Goal: Task Accomplishment & Management: Complete application form

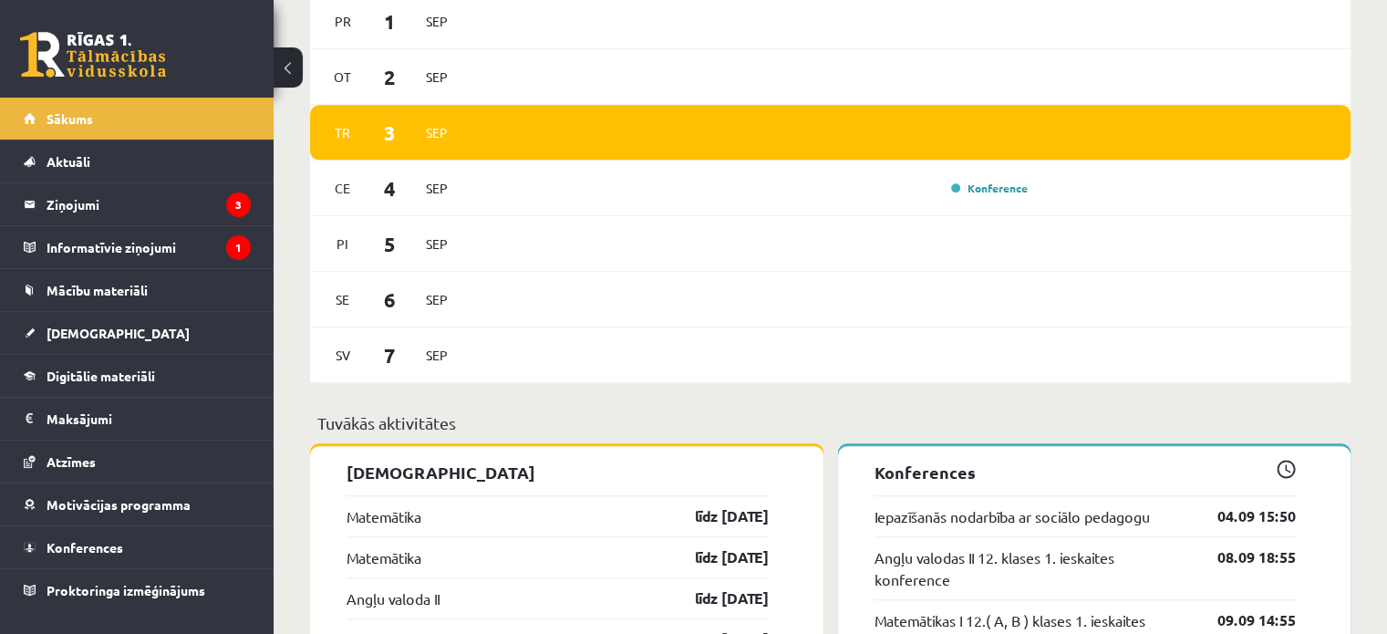
scroll to position [1572, 0]
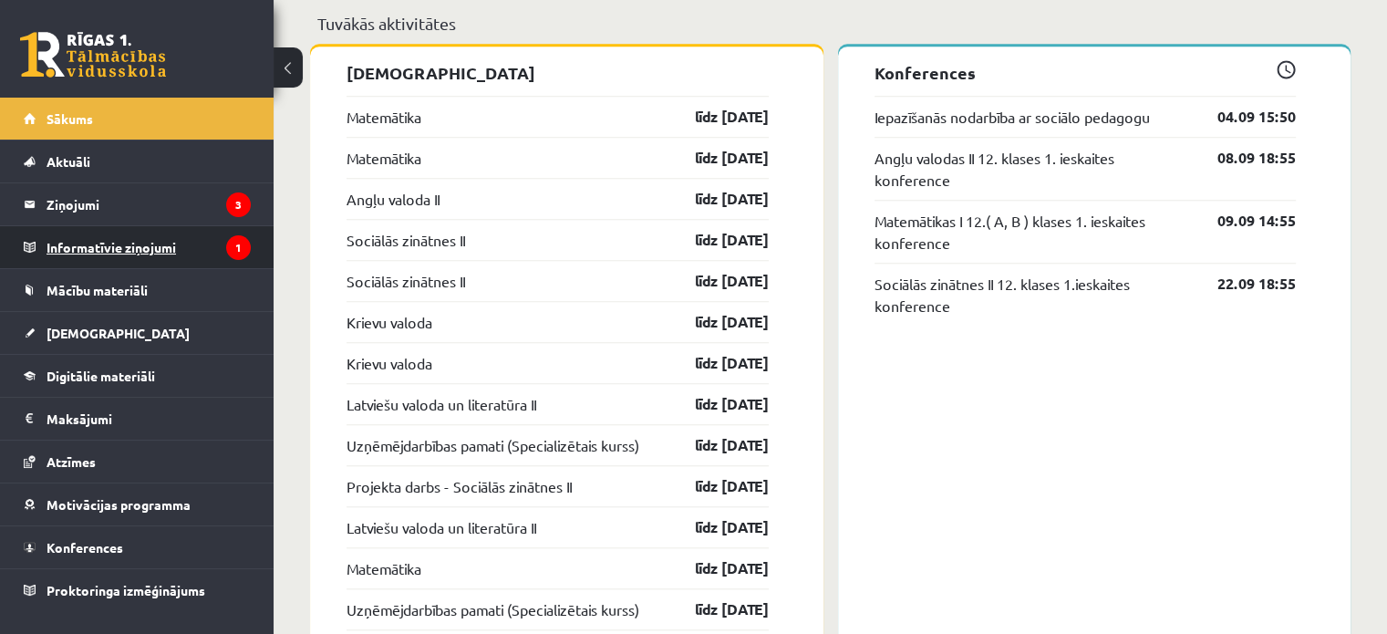
click at [175, 241] on legend "Informatīvie ziņojumi 1" at bounding box center [149, 247] width 204 height 42
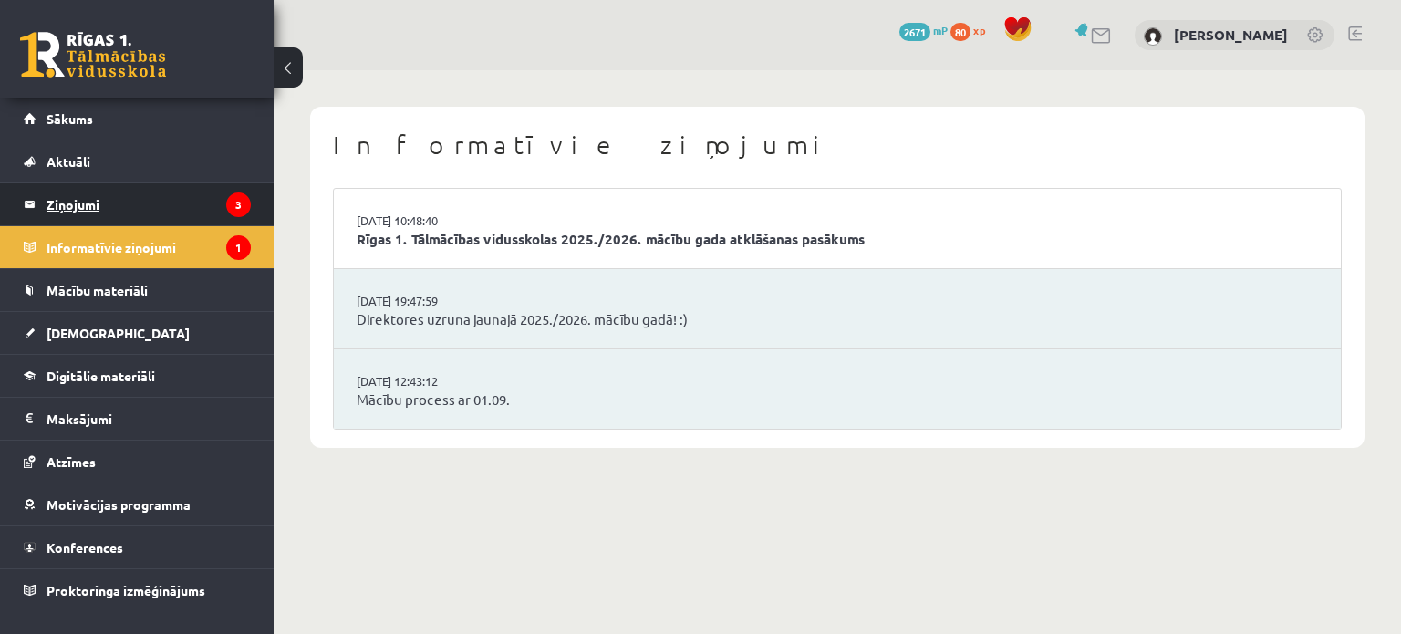
click at [143, 191] on legend "Ziņojumi 3" at bounding box center [149, 204] width 204 height 42
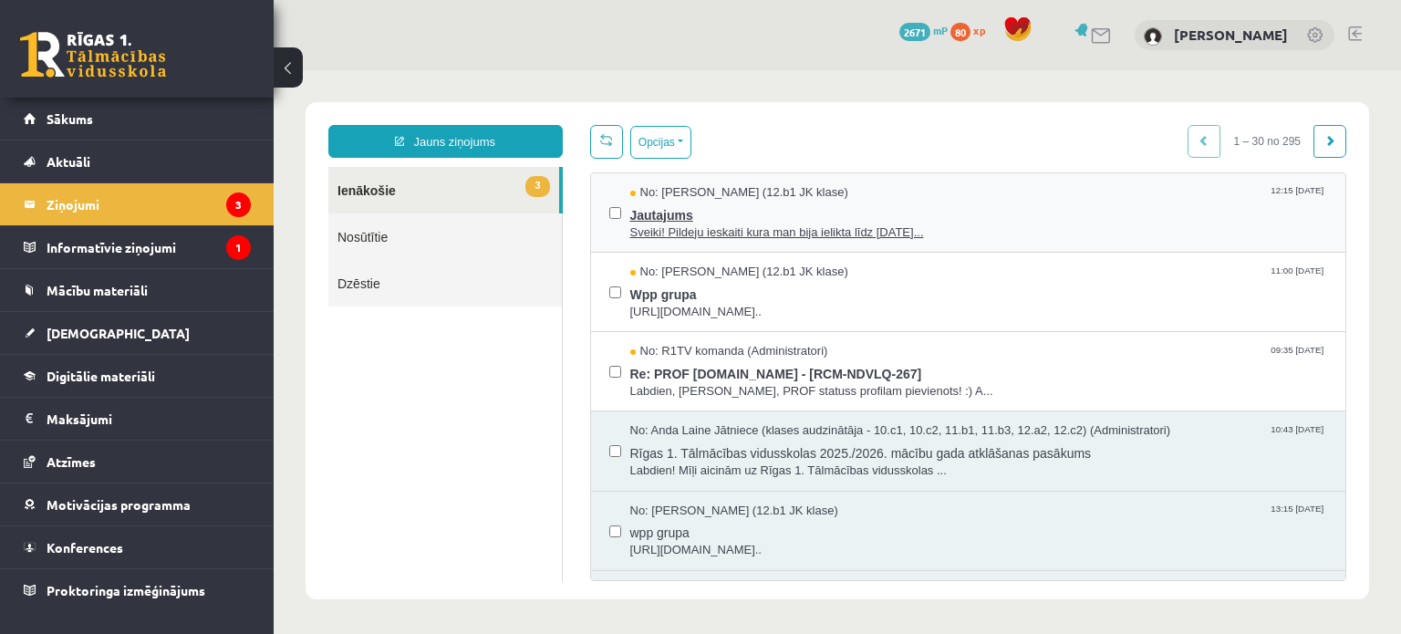
click at [931, 202] on span "Jautajums" at bounding box center [979, 213] width 698 height 23
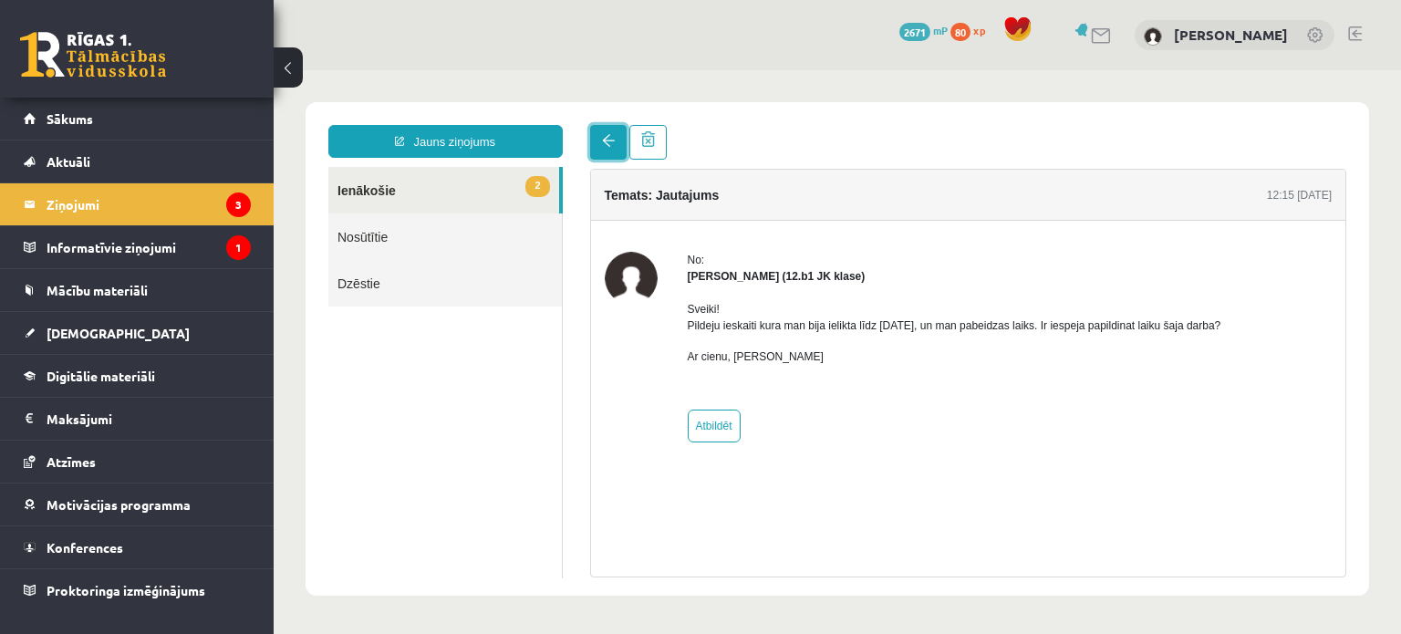
click at [603, 134] on link at bounding box center [608, 142] width 36 height 35
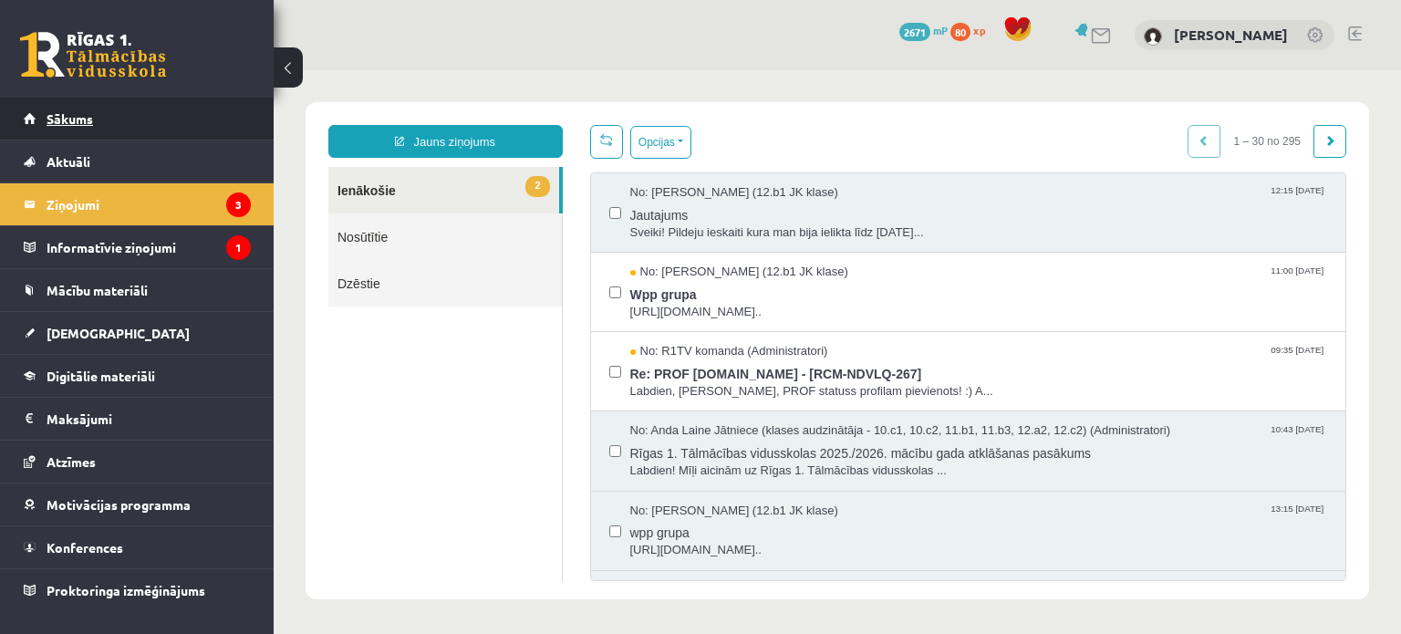
click at [109, 131] on link "Sākums" at bounding box center [137, 119] width 227 height 42
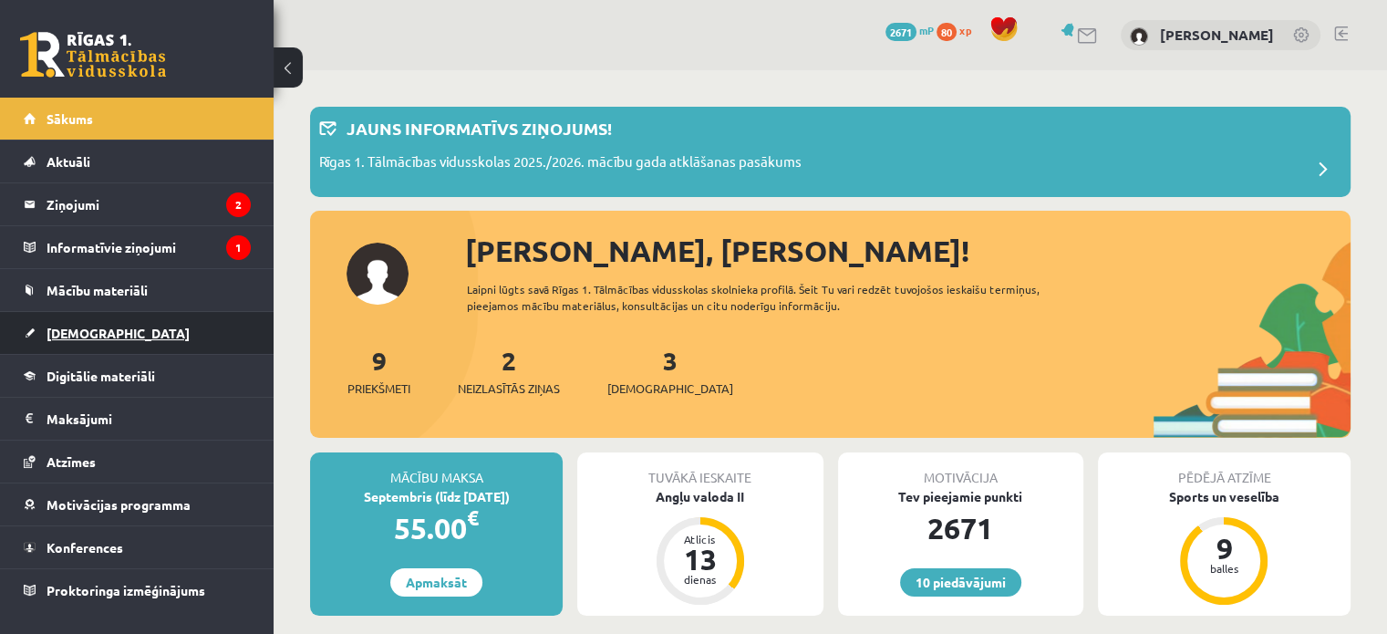
click at [109, 341] on link "[DEMOGRAPHIC_DATA]" at bounding box center [137, 333] width 227 height 42
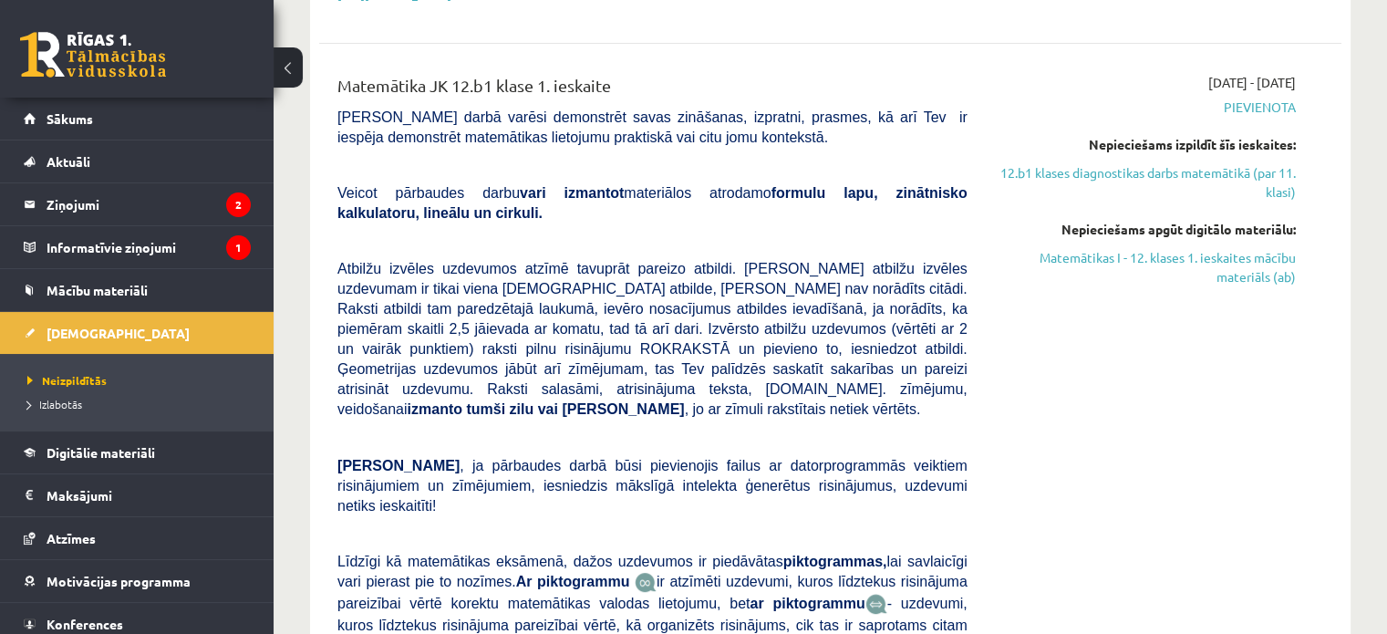
scroll to position [605, 0]
click at [1119, 249] on link "Matemātikas I - 12. klases 1. ieskaites mācību materiāls (ab)" at bounding box center [1145, 268] width 301 height 38
click at [761, 74] on div "Matemātika JK 12.b1 klase 1. ieskaite" at bounding box center [652, 91] width 630 height 34
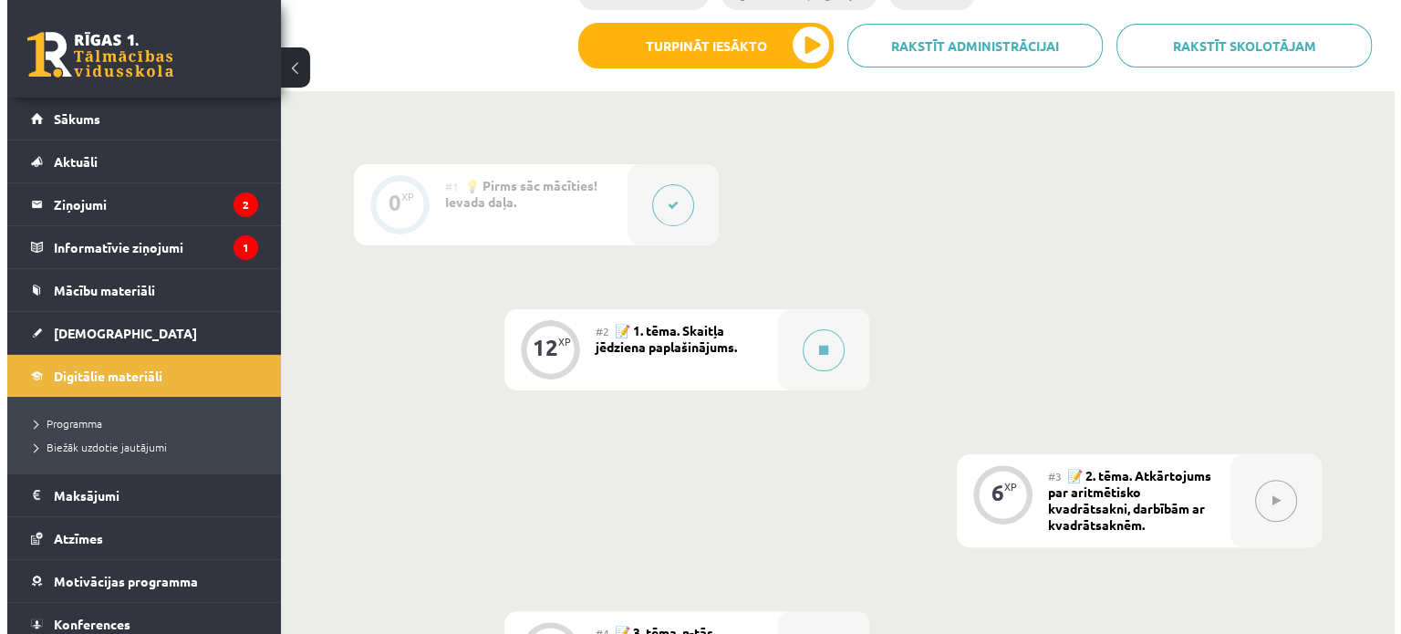
scroll to position [445, 0]
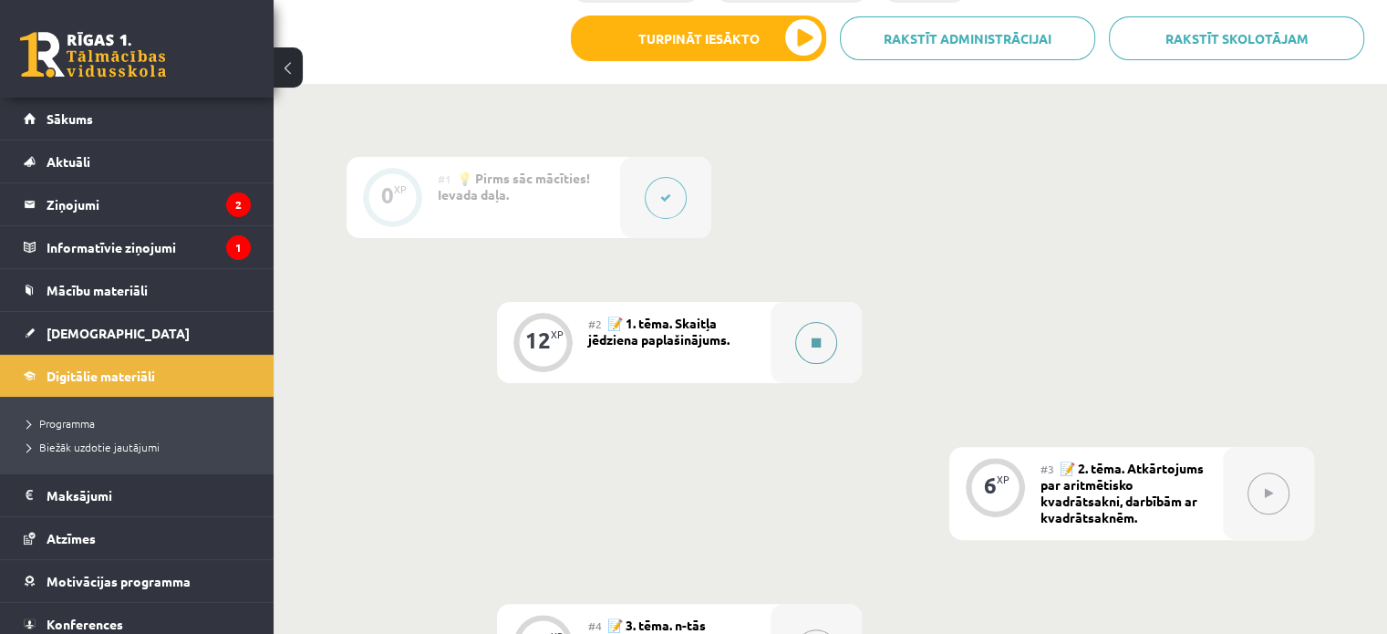
click at [823, 343] on button at bounding box center [816, 343] width 42 height 42
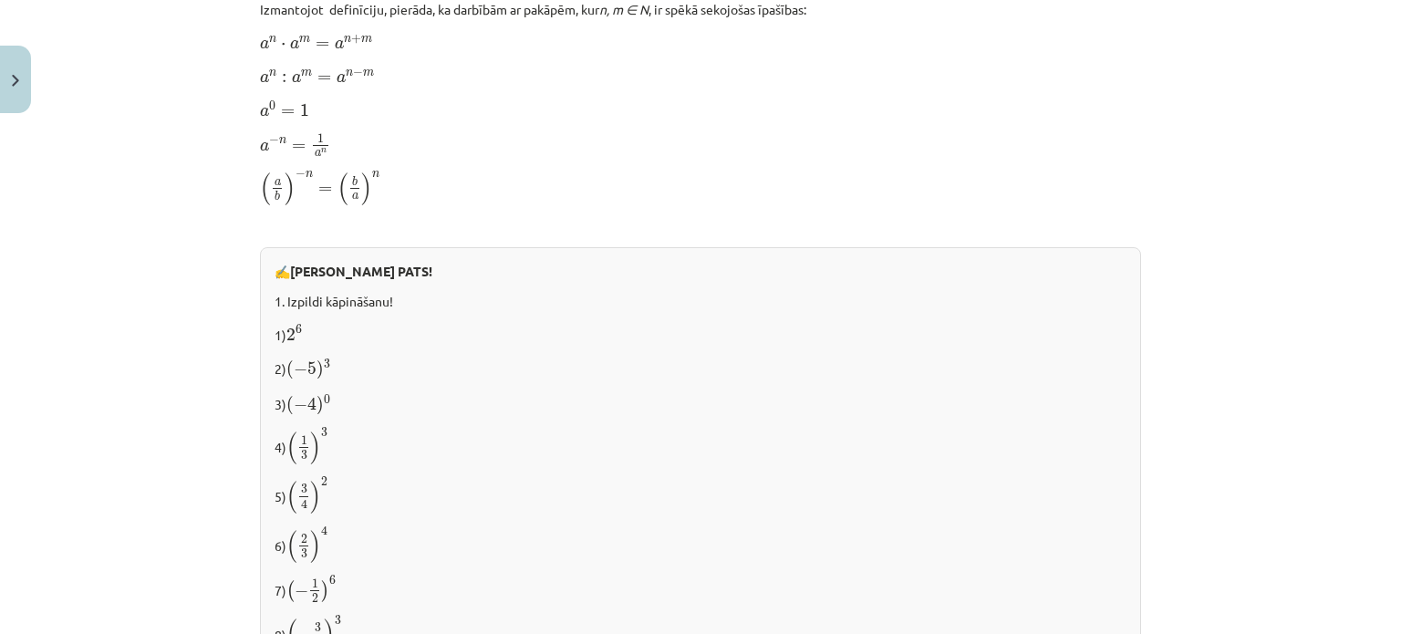
scroll to position [1955, 0]
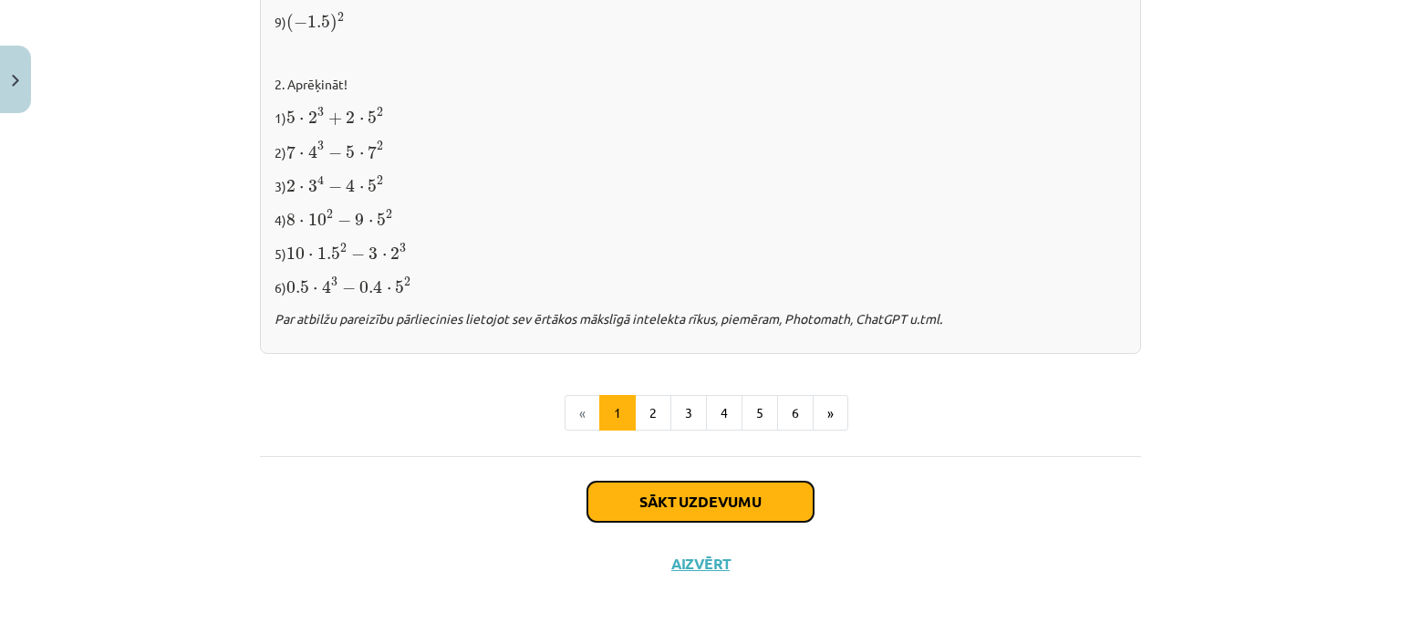
click at [660, 501] on button "Sākt uzdevumu" at bounding box center [700, 501] width 226 height 40
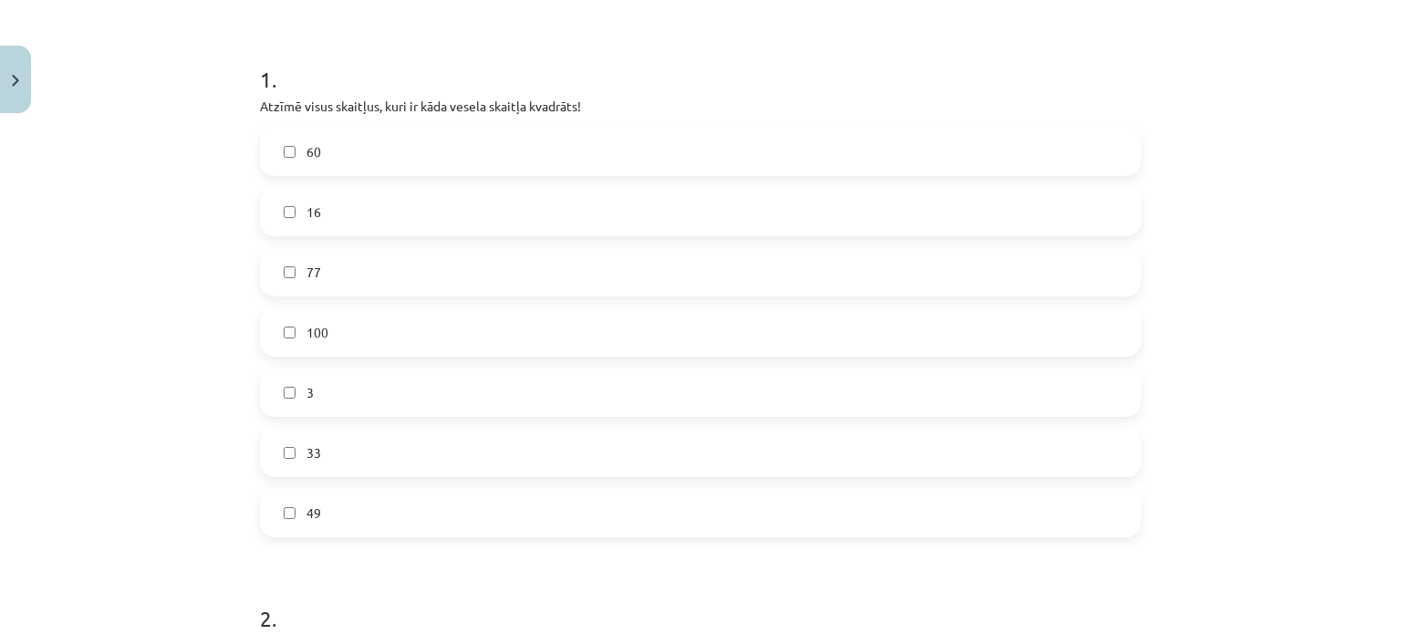
scroll to position [334, 0]
click at [308, 208] on span "16" at bounding box center [313, 206] width 15 height 19
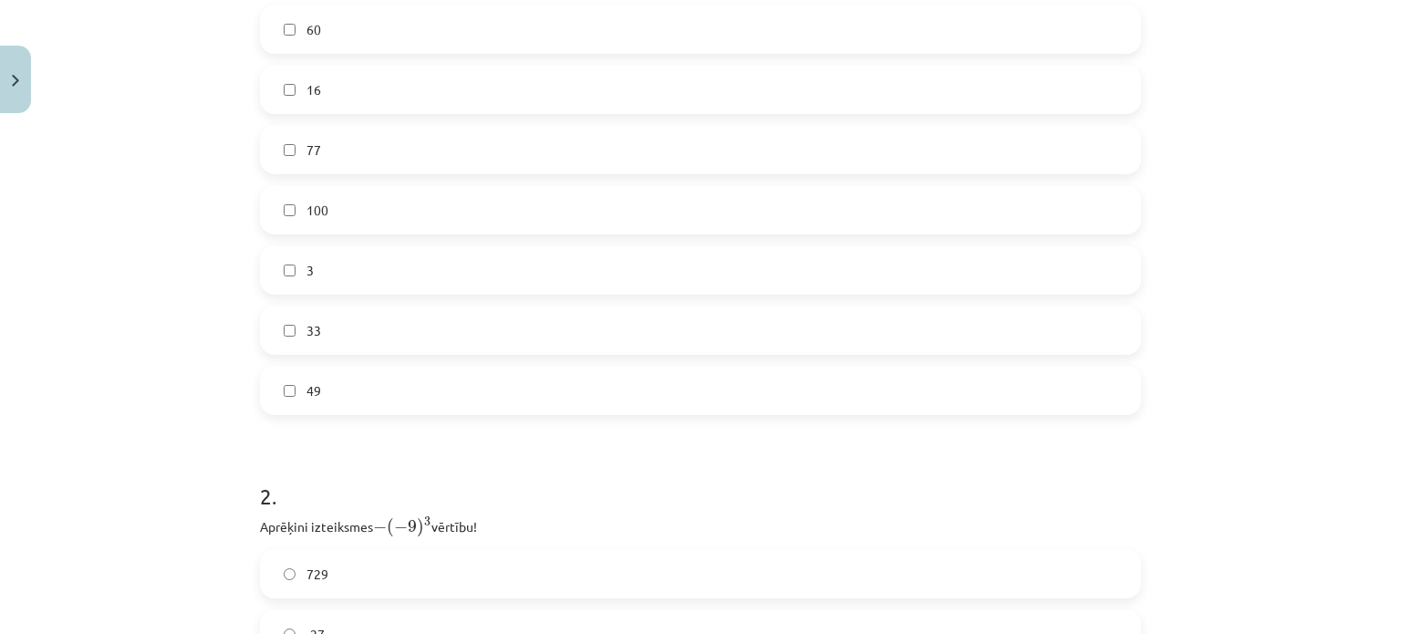
scroll to position [450, 0]
click at [361, 207] on label "100" at bounding box center [700, 211] width 877 height 46
click at [334, 389] on label "49" at bounding box center [700, 391] width 877 height 46
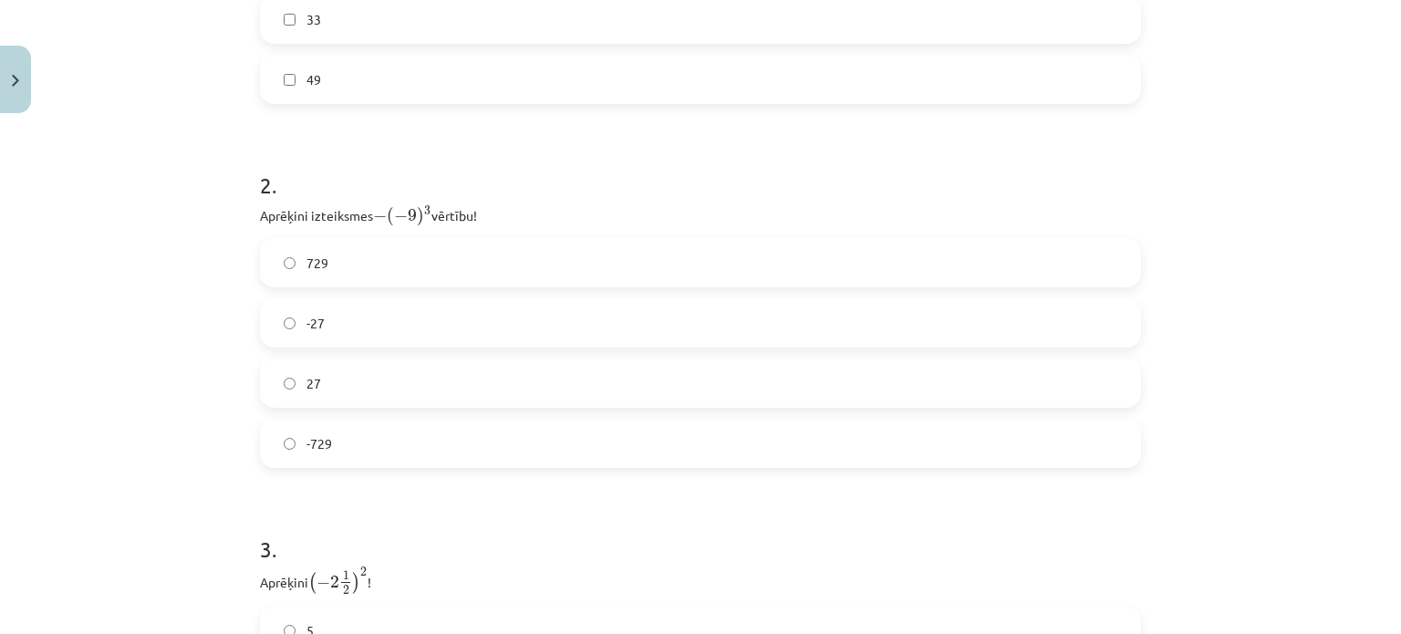
scroll to position [762, 0]
click at [216, 343] on div "Mācību tēma: Matemātikas i - 12. klases 1. ieskaites mācību materiāls (ab) #2 📝…" at bounding box center [700, 317] width 1401 height 634
click at [287, 273] on label "729" at bounding box center [700, 262] width 877 height 46
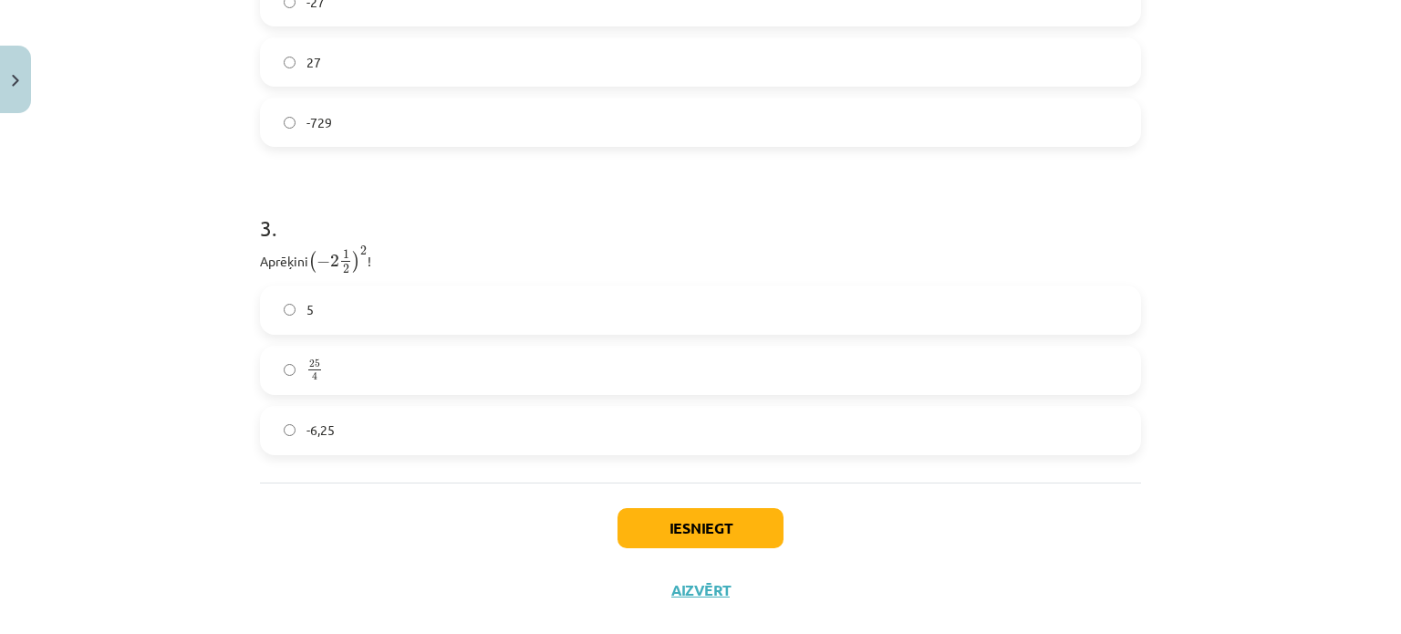
scroll to position [1105, 0]
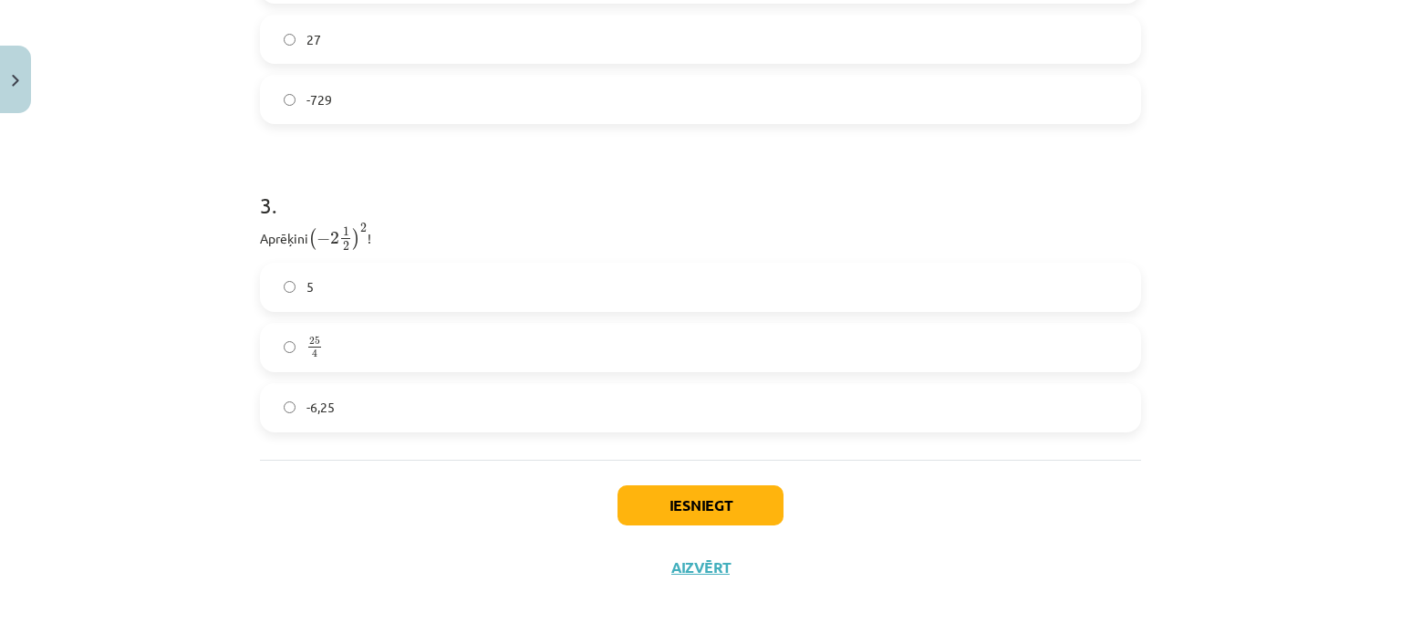
click at [313, 347] on span at bounding box center [314, 347] width 13 height 1
click at [699, 521] on button "Iesniegt" at bounding box center [700, 505] width 166 height 40
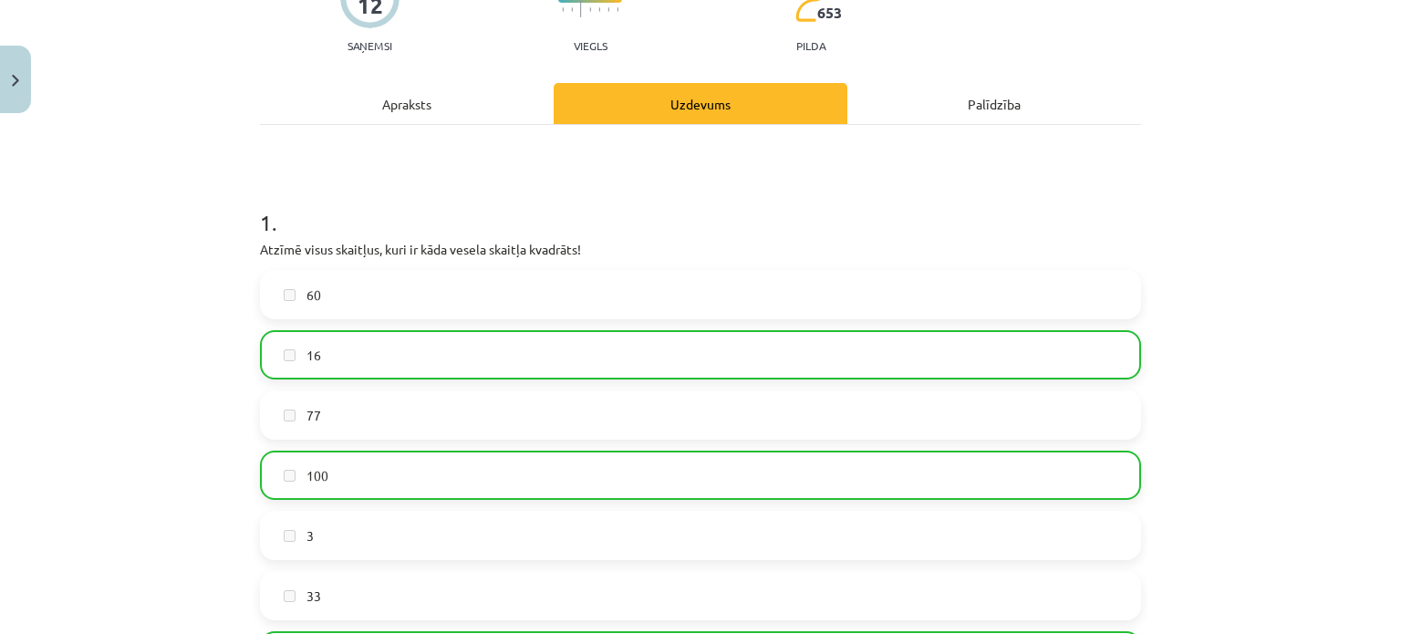
scroll to position [1171, 0]
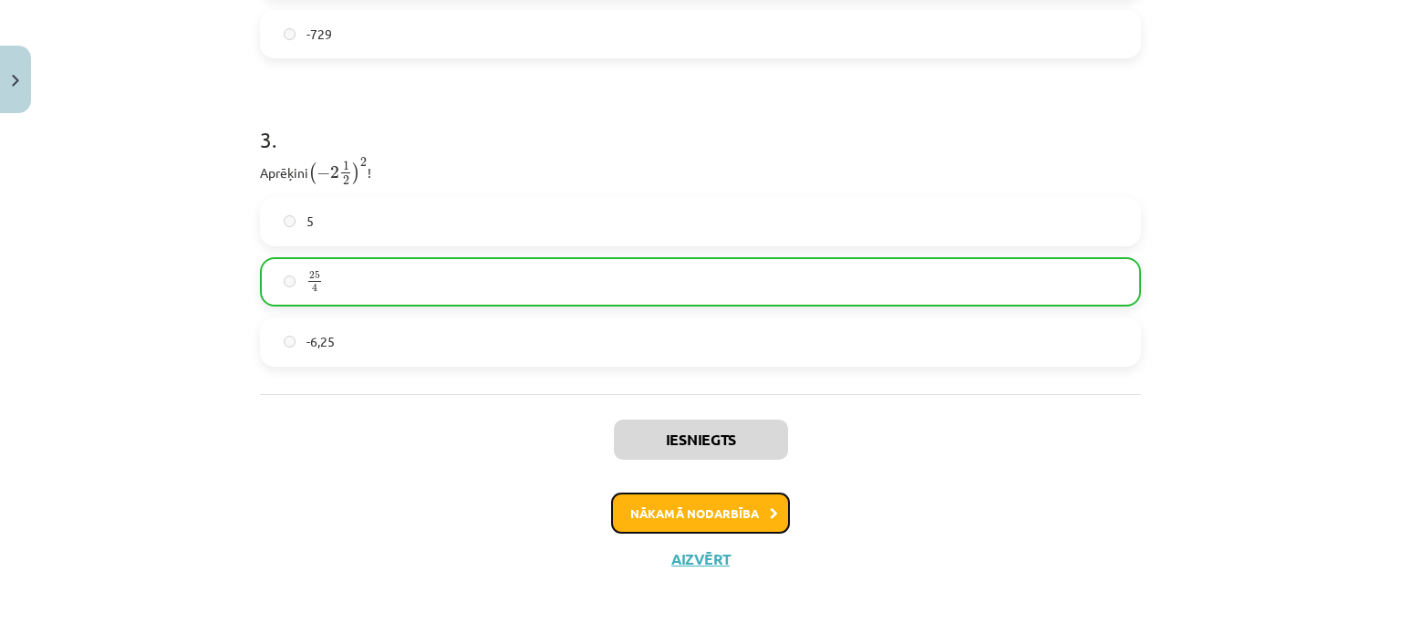
click at [741, 505] on button "Nākamā nodarbība" at bounding box center [700, 513] width 179 height 42
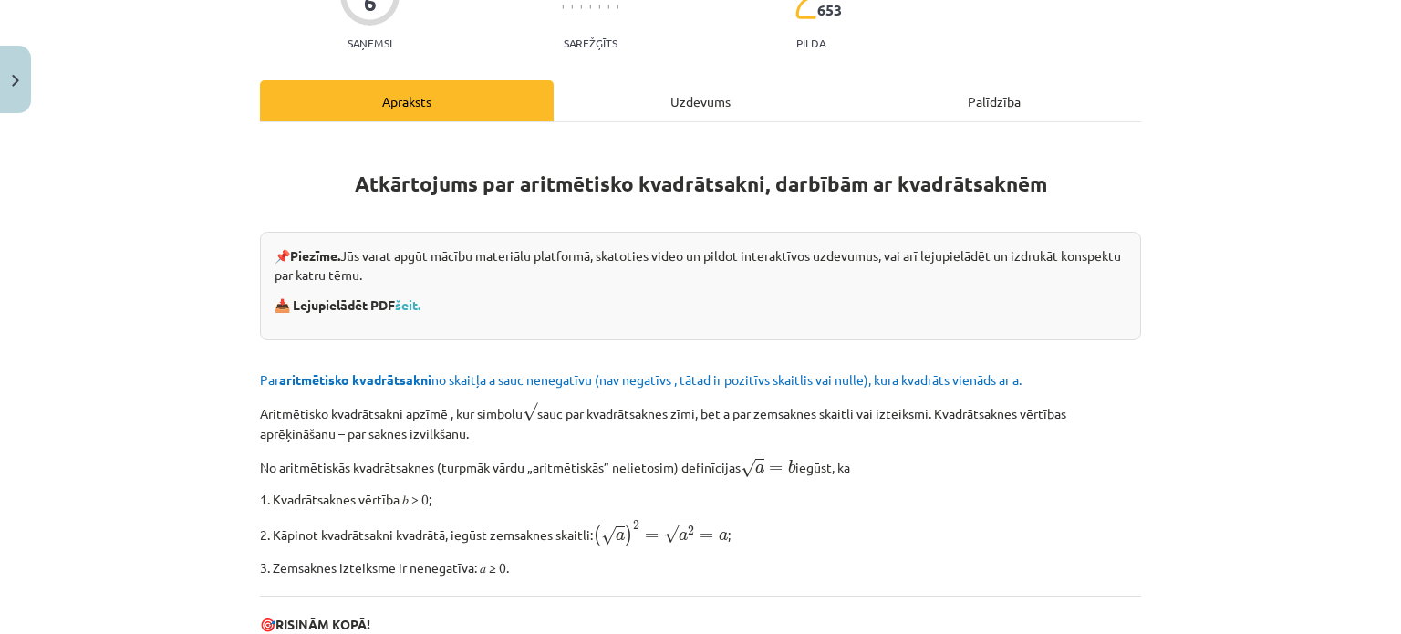
scroll to position [334, 0]
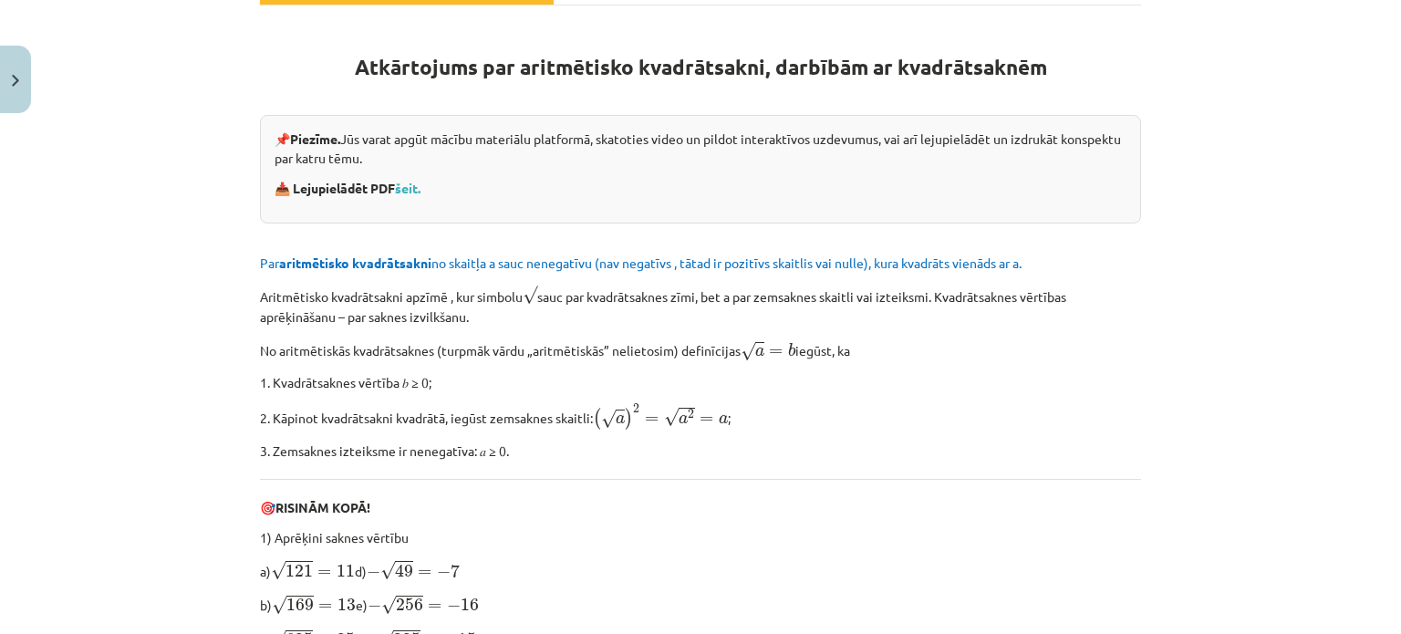
click at [422, 181] on strong "📥 Lejupielādēt PDF šeit." at bounding box center [348, 188] width 149 height 16
click at [416, 180] on link "šeit." at bounding box center [408, 188] width 26 height 16
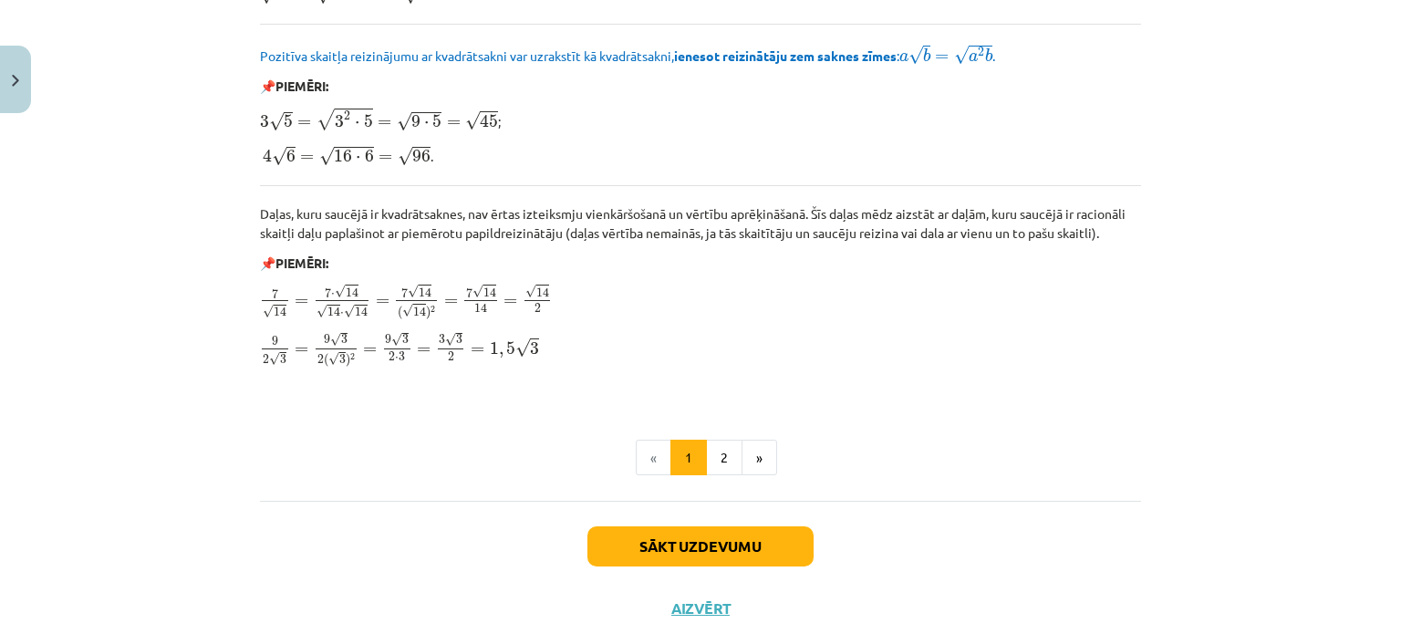
scroll to position [2175, 0]
click at [724, 447] on button "2" at bounding box center [724, 458] width 36 height 36
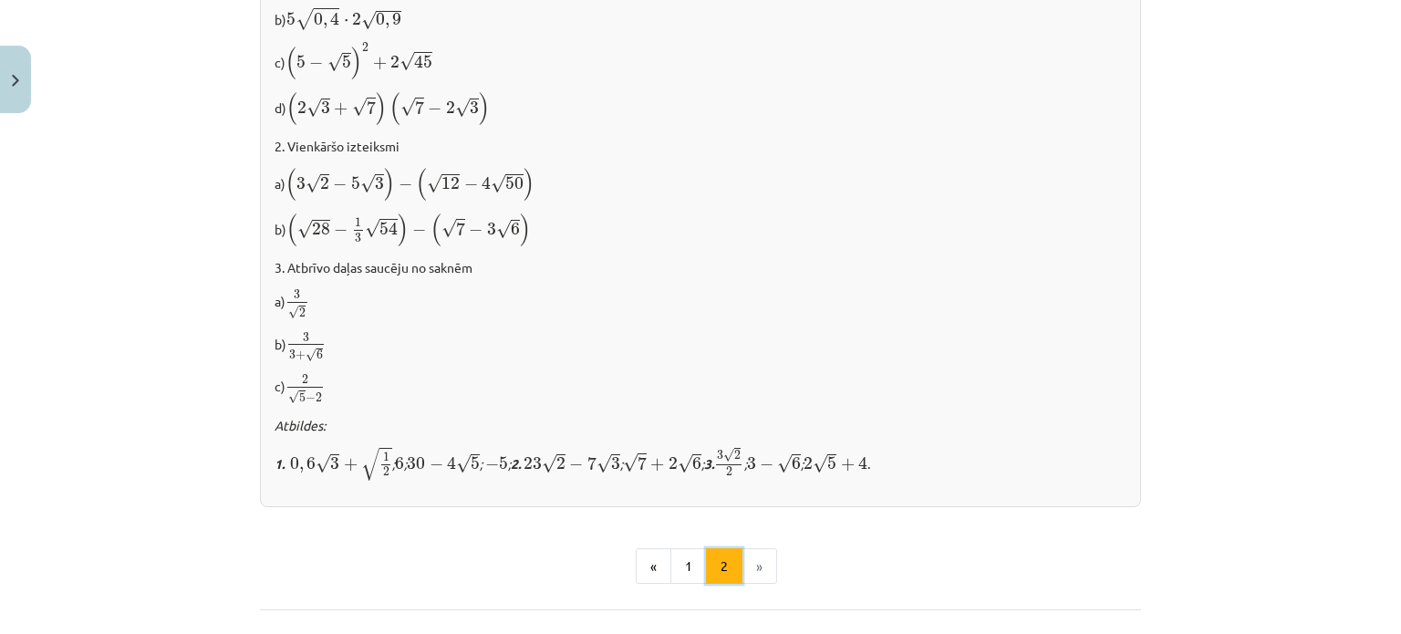
scroll to position [1229, 0]
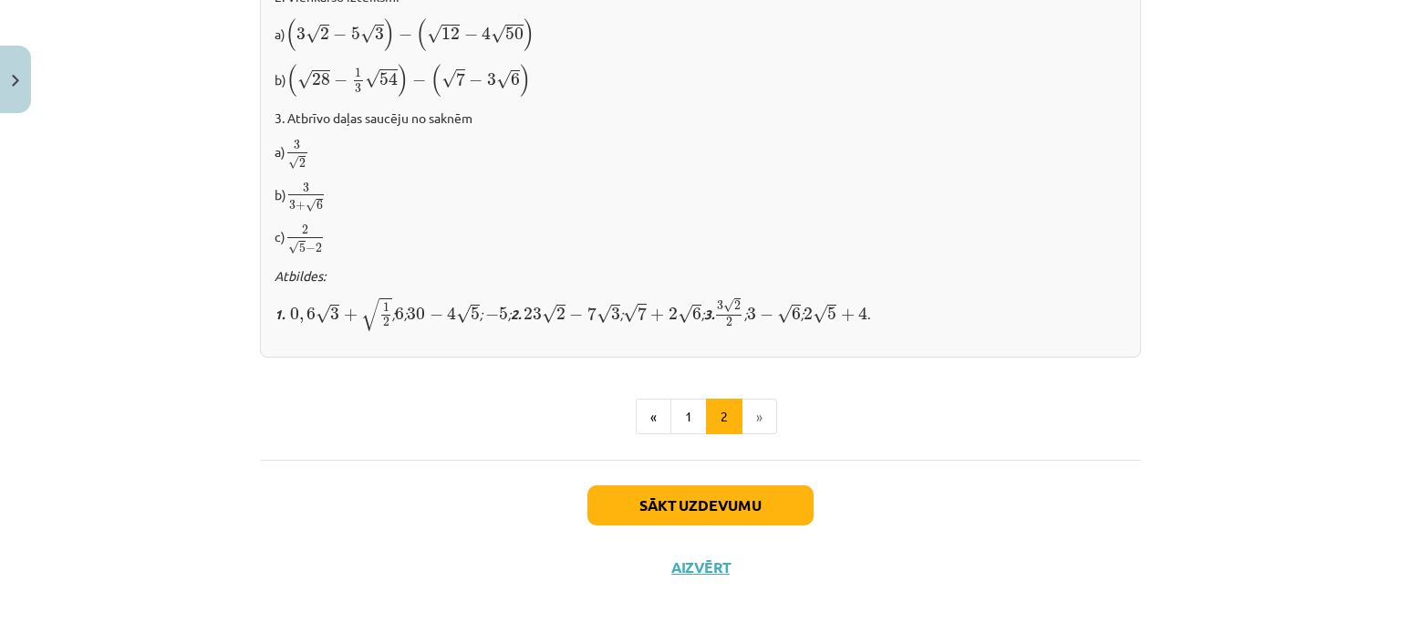
click at [751, 412] on li "»" at bounding box center [759, 416] width 35 height 36
click at [668, 500] on button "Sākt uzdevumu" at bounding box center [700, 505] width 226 height 40
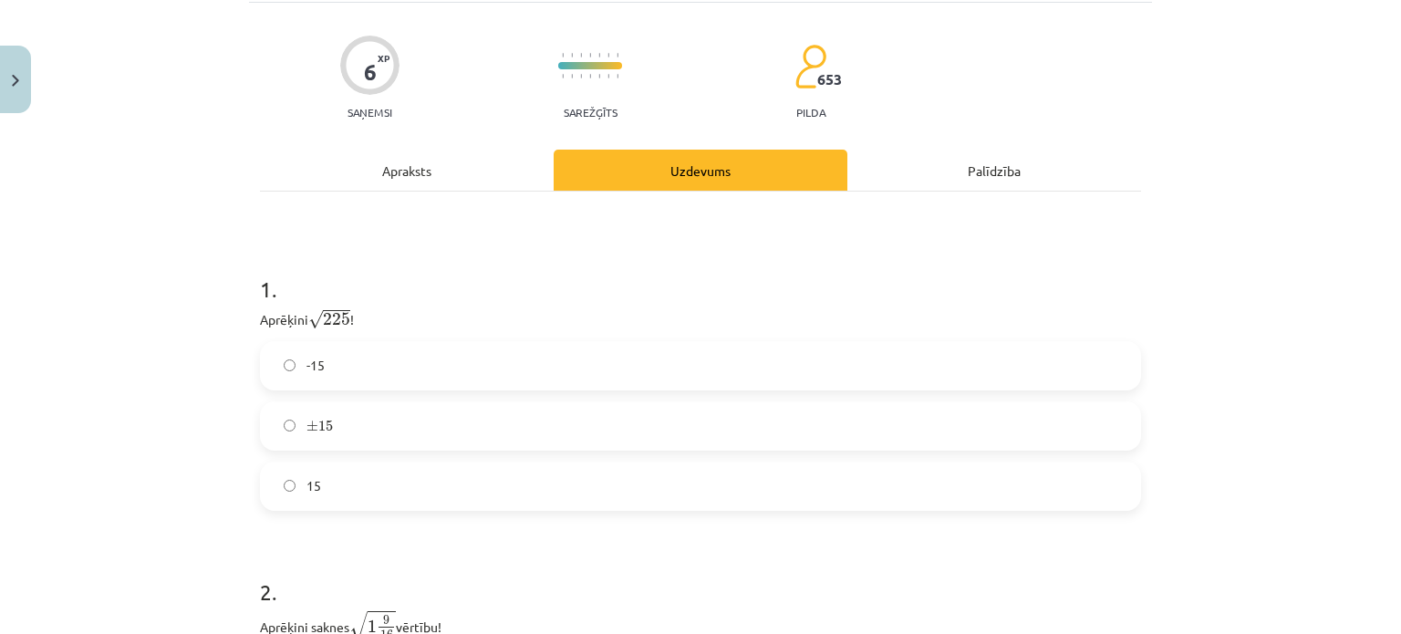
scroll to position [147, 0]
click at [459, 492] on label "15" at bounding box center [700, 487] width 877 height 46
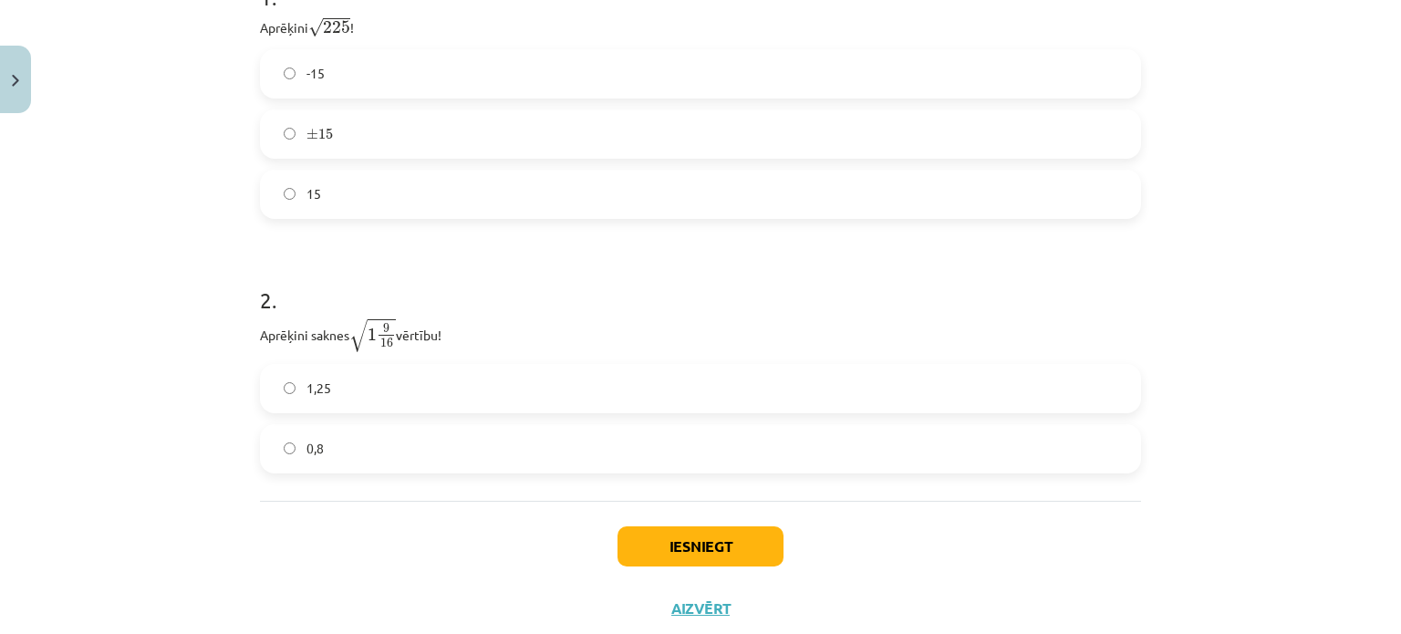
scroll to position [489, 0]
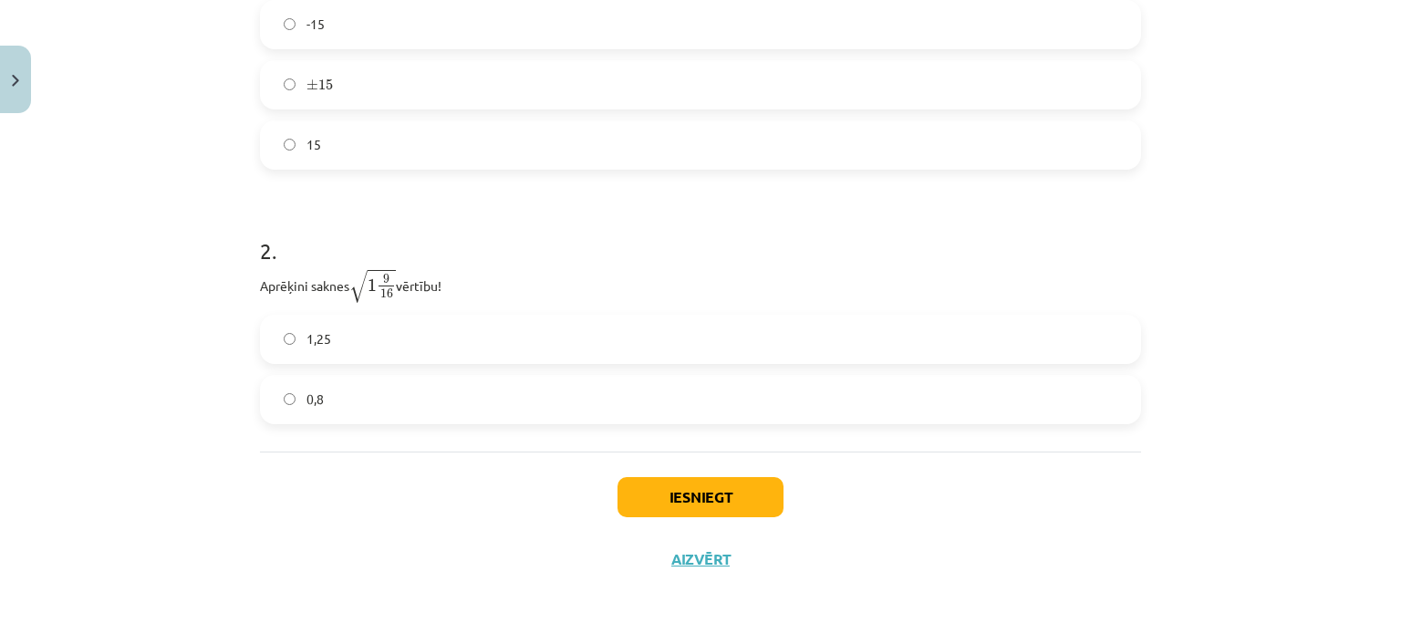
click at [295, 343] on label "1,25" at bounding box center [700, 339] width 877 height 46
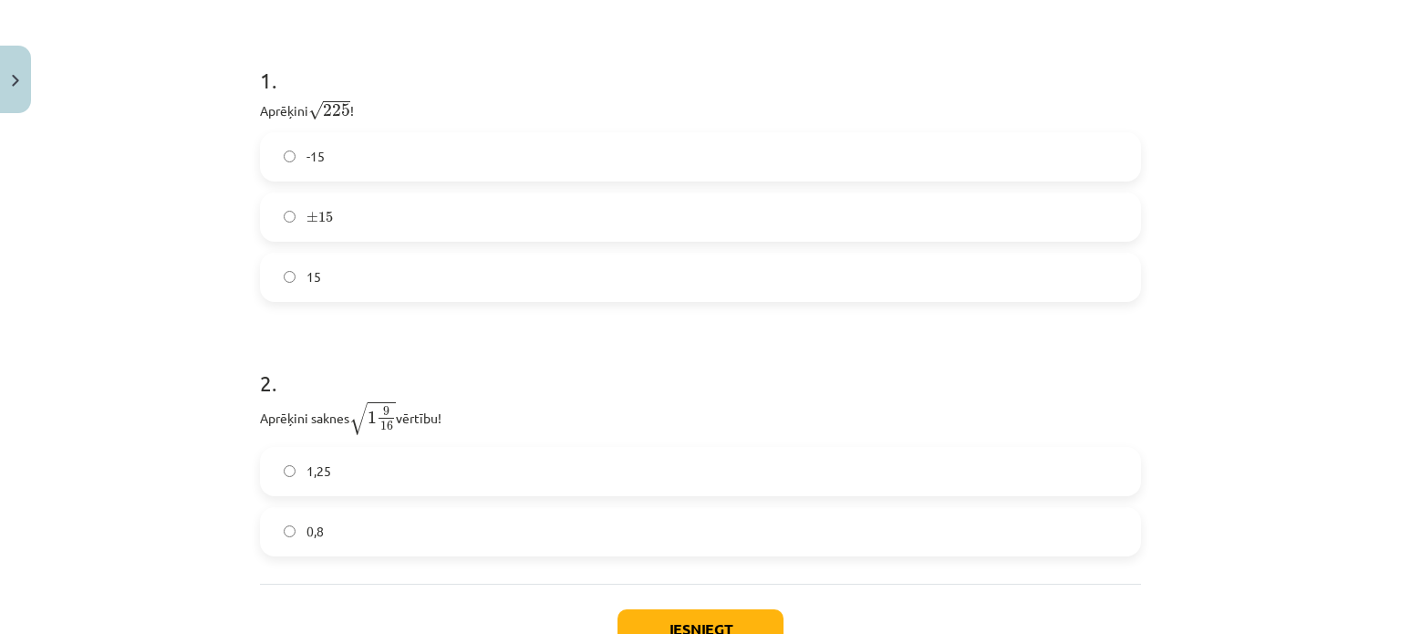
scroll to position [350, 0]
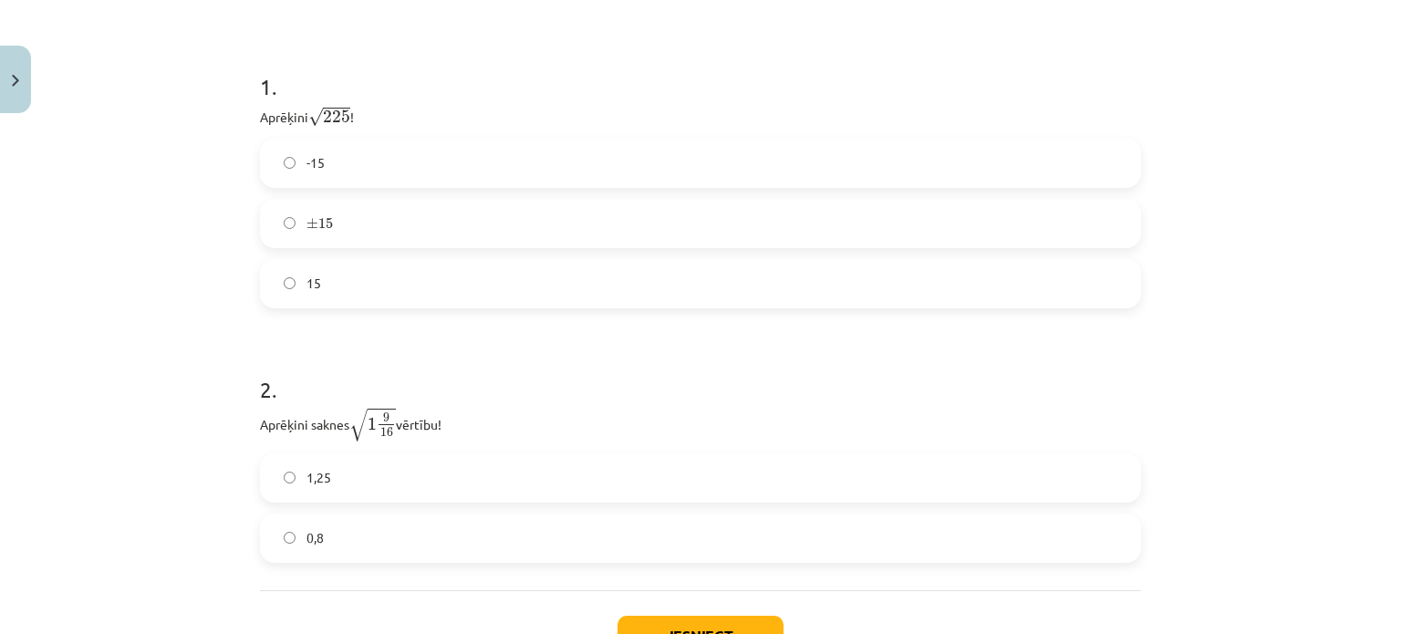
click at [389, 455] on label "1,25" at bounding box center [700, 478] width 877 height 46
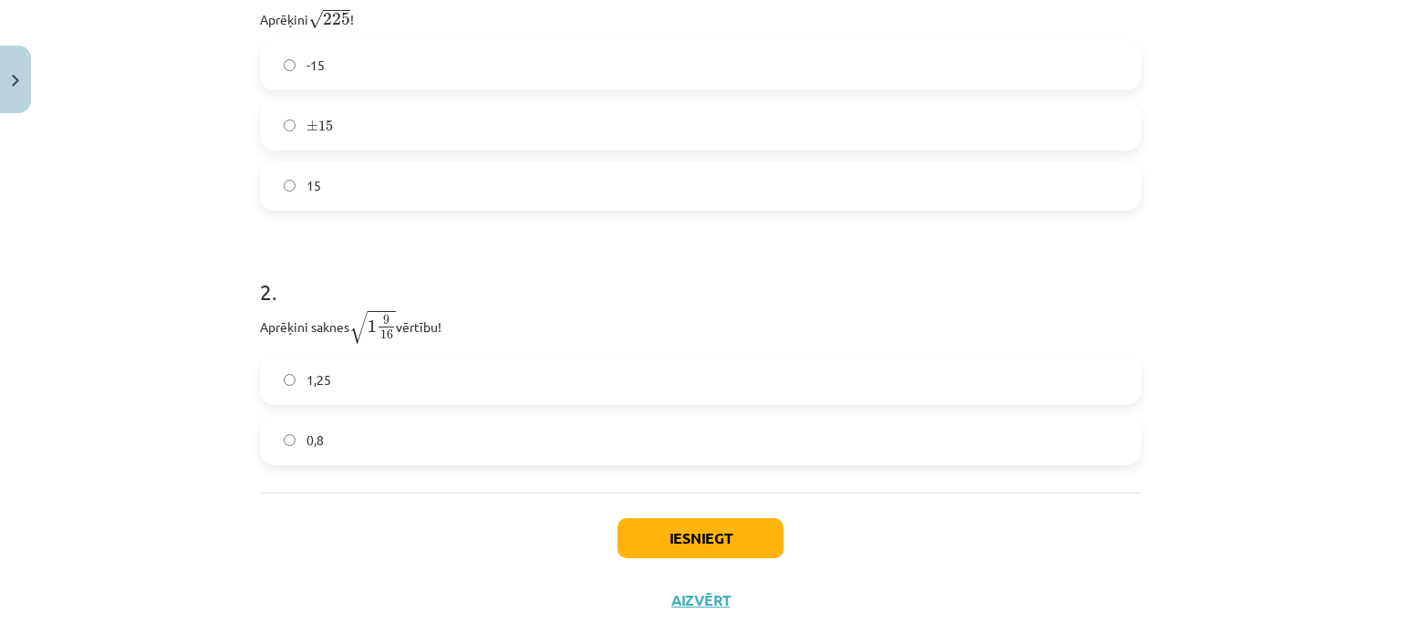
scroll to position [449, 0]
click at [726, 524] on button "Iesniegt" at bounding box center [700, 537] width 166 height 40
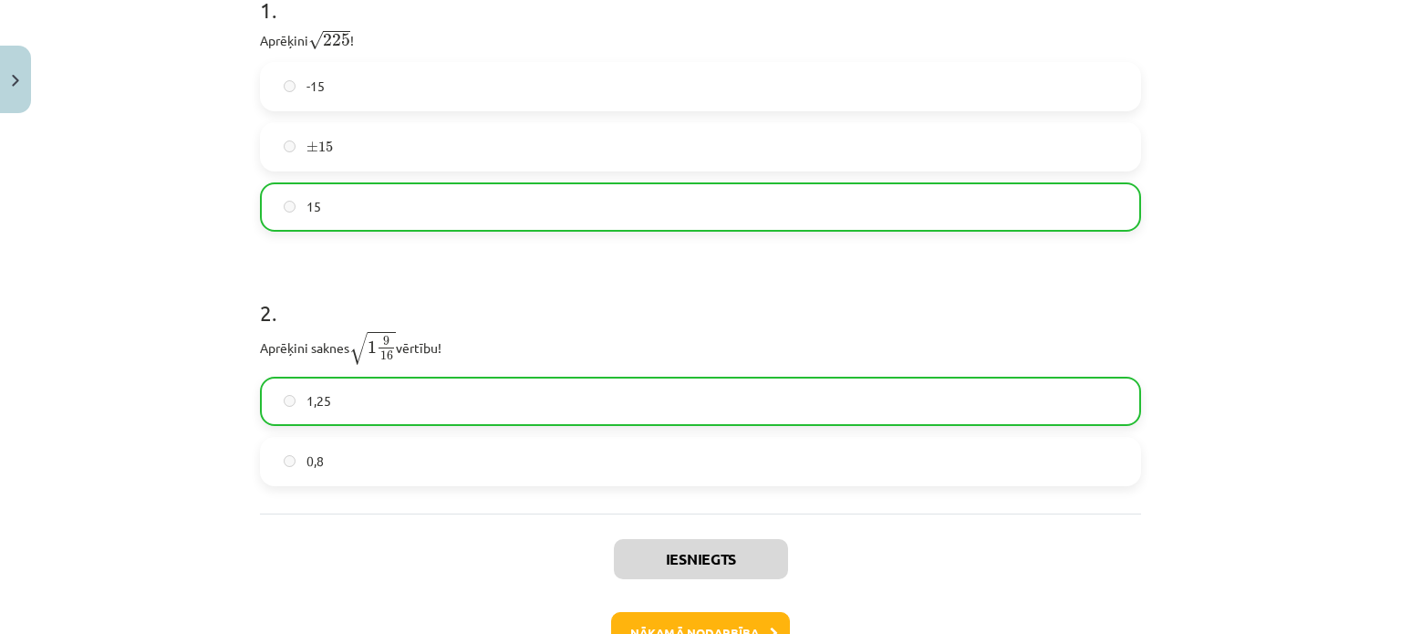
scroll to position [546, 0]
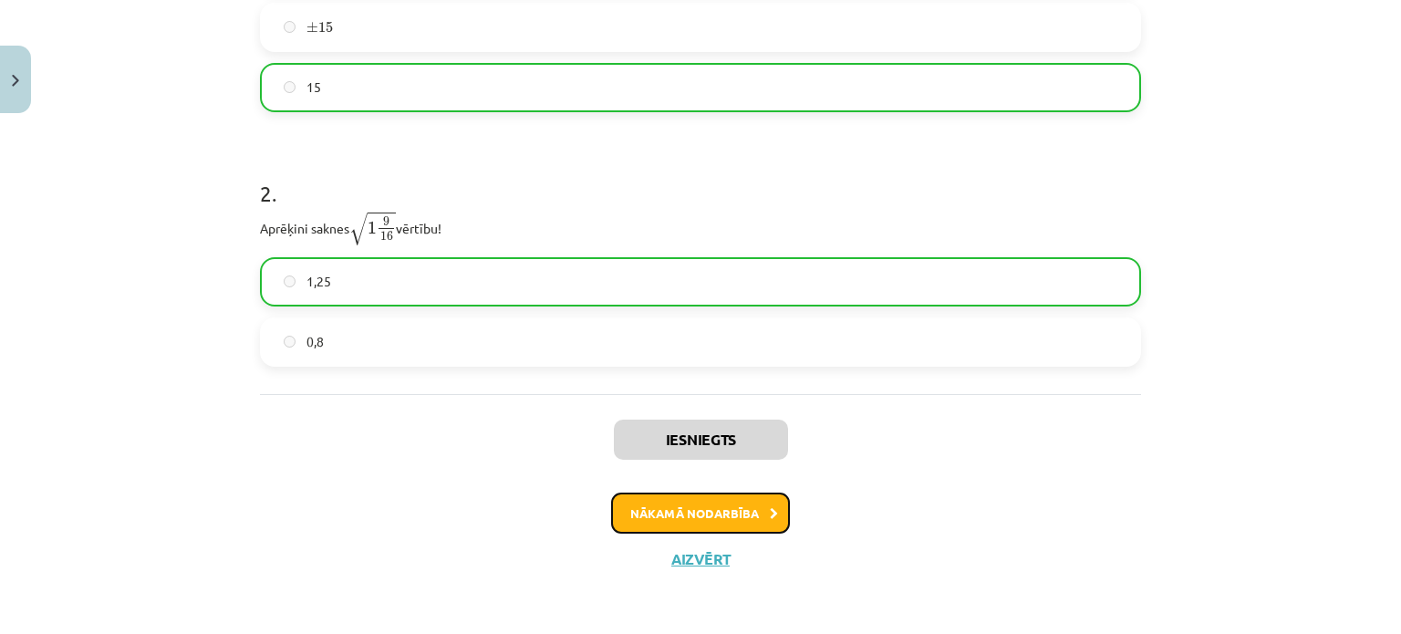
click at [742, 514] on button "Nākamā nodarbība" at bounding box center [700, 513] width 179 height 42
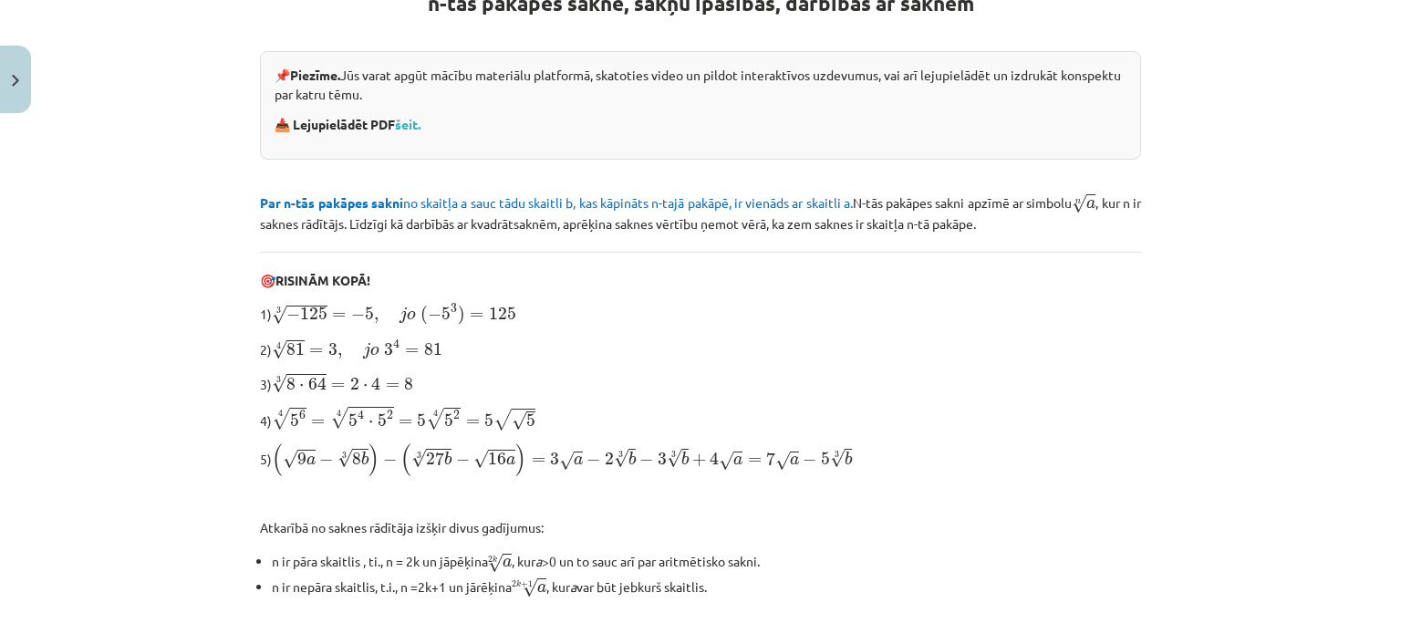
scroll to position [350, 0]
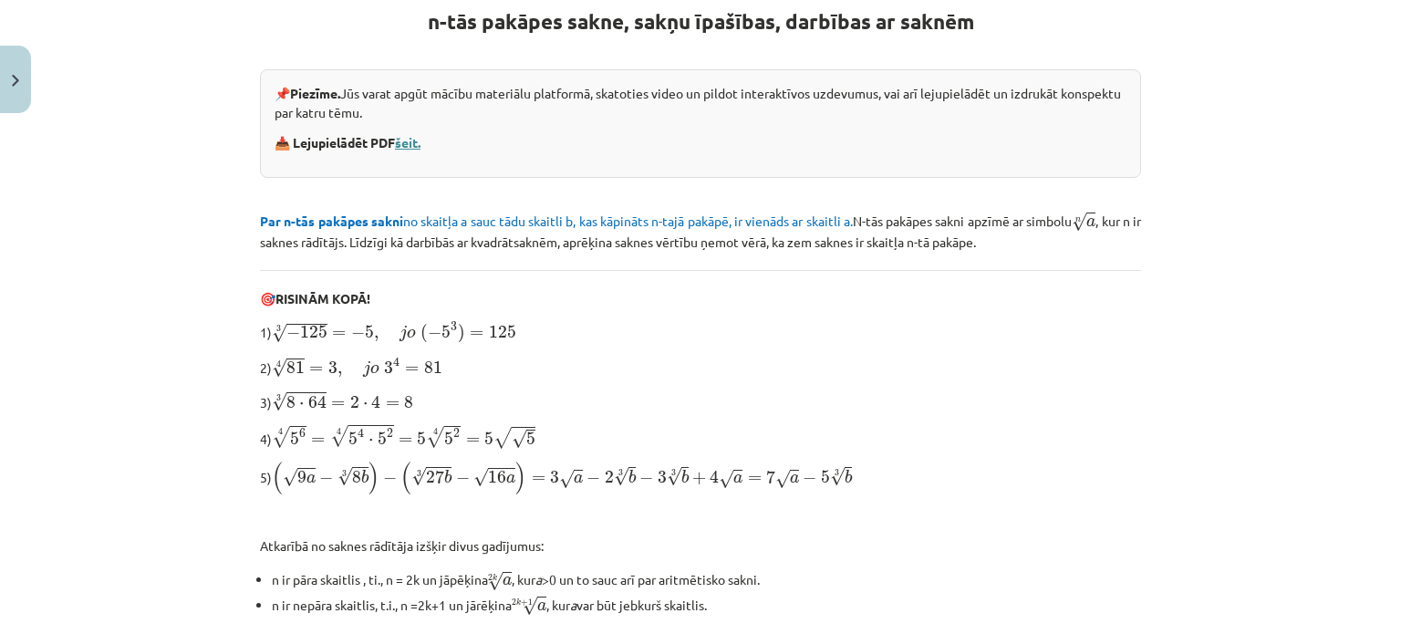
click at [408, 142] on link "šeit." at bounding box center [408, 142] width 26 height 16
